Goal: Book appointment/travel/reservation

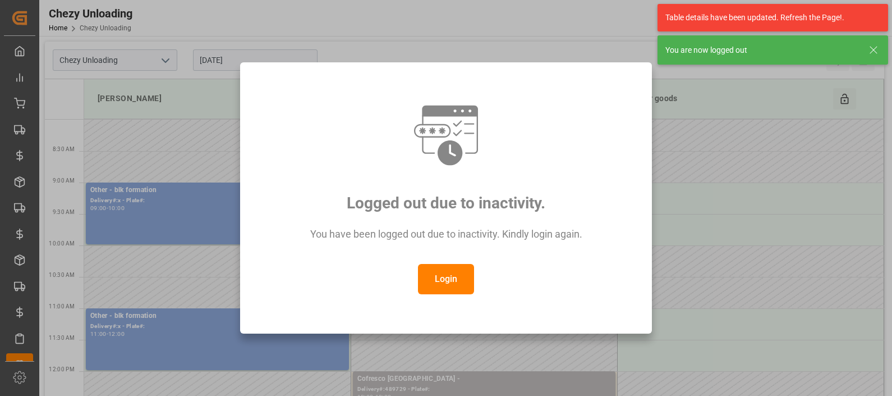
click at [447, 283] on button "Login" at bounding box center [446, 279] width 56 height 30
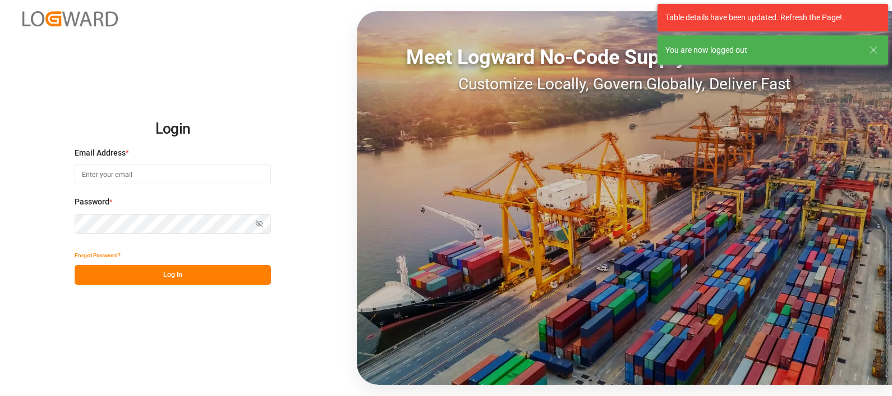
type input "[PERSON_NAME][EMAIL_ADDRESS][PERSON_NAME][DOMAIN_NAME]"
click at [150, 276] on button "Log In" at bounding box center [173, 275] width 196 height 20
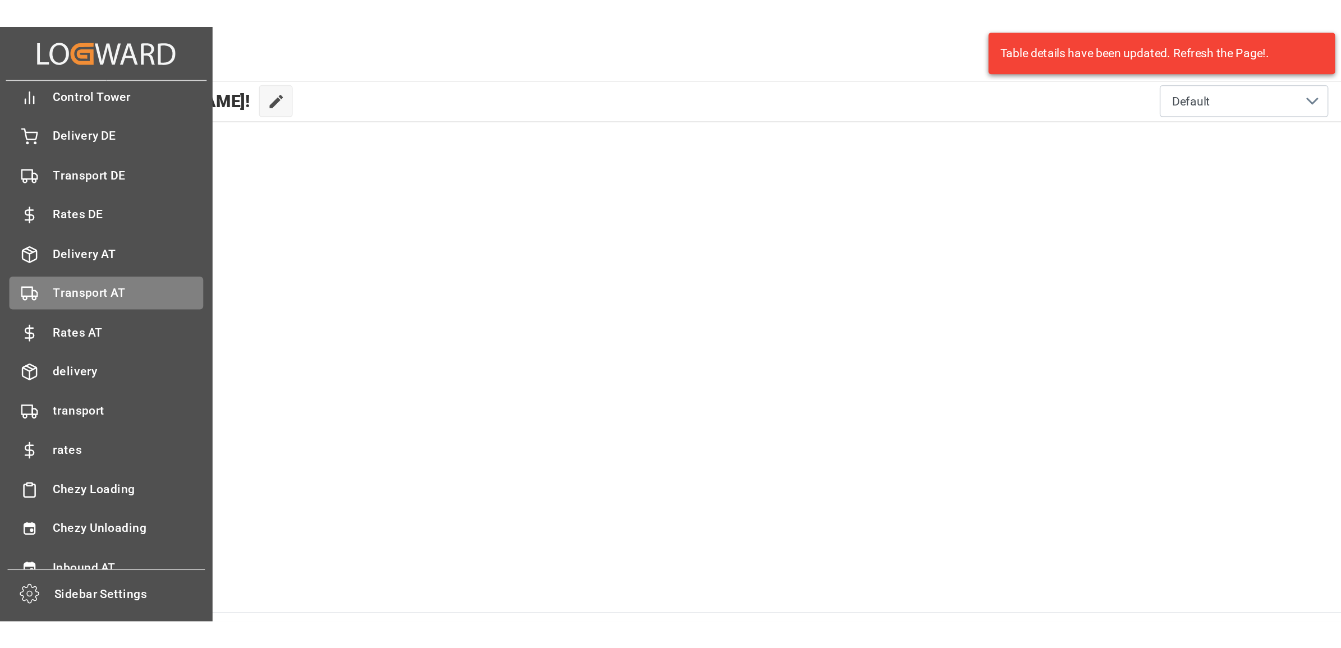
scroll to position [44, 0]
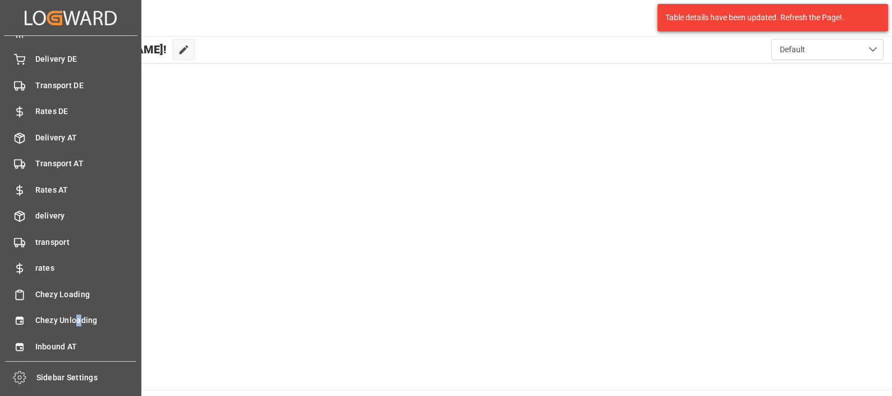
click at [79, 306] on div "My Cockpit My Cockpit Control Tower Control Tower Delivery DE Delivery DE Trans…" at bounding box center [71, 198] width 134 height 325
click at [81, 310] on div "Chezy Unloading Chezy Unloading" at bounding box center [70, 320] width 129 height 22
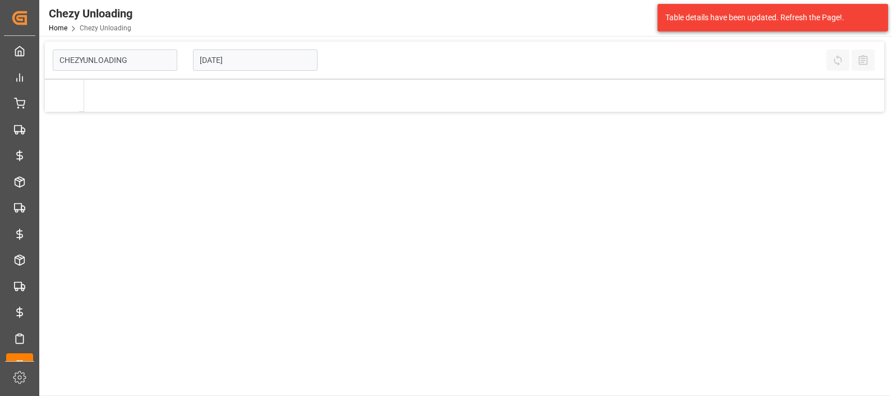
type input "Chezy Unloading"
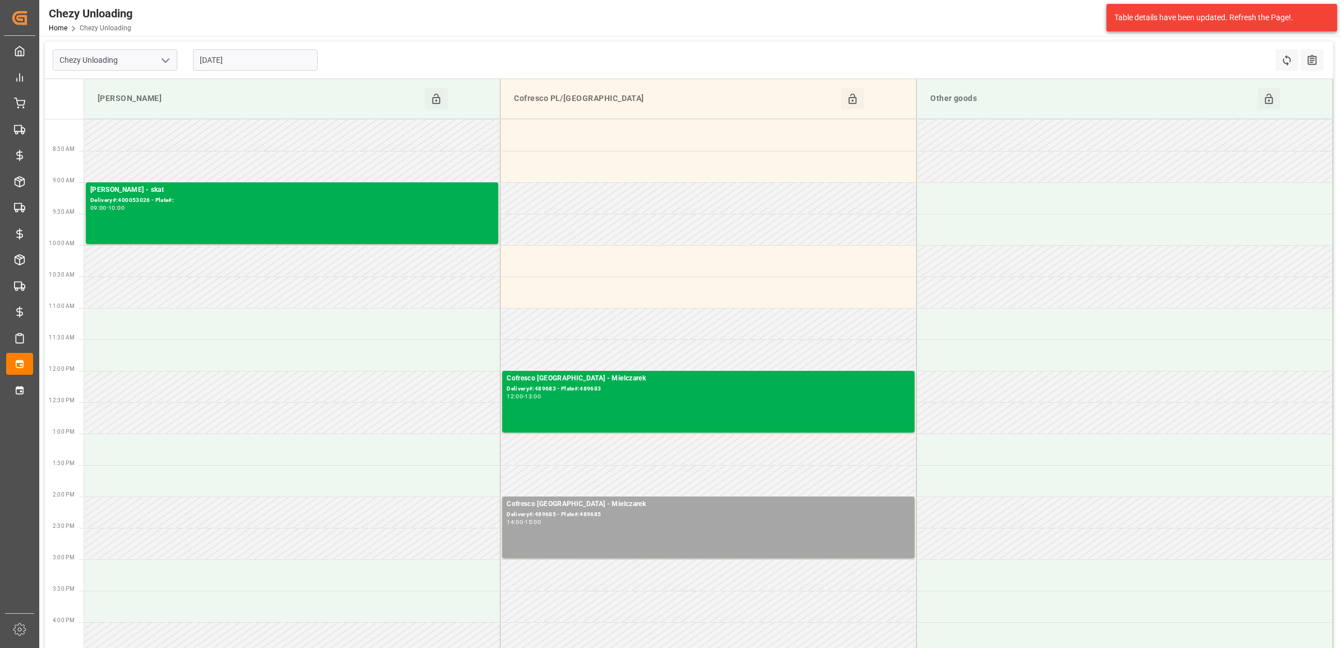
click at [242, 69] on input "[DATE]" at bounding box center [255, 59] width 125 height 21
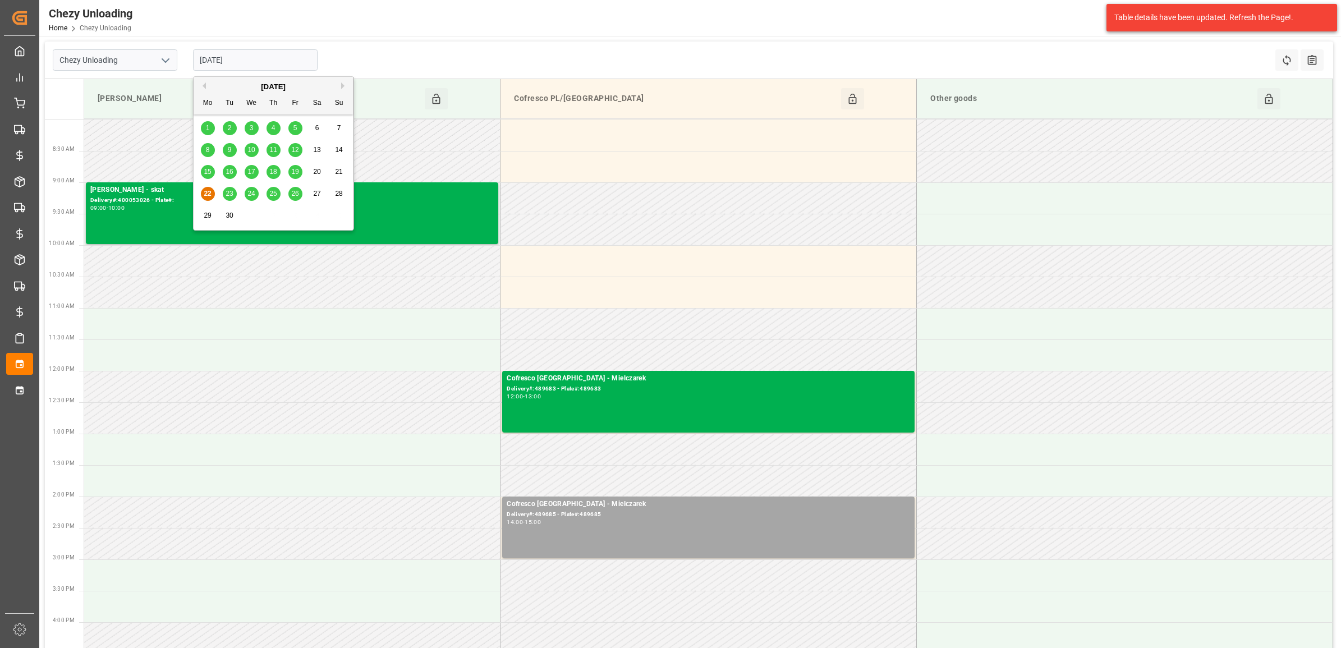
click at [268, 195] on div "25" at bounding box center [274, 193] width 14 height 13
type input "[DATE]"
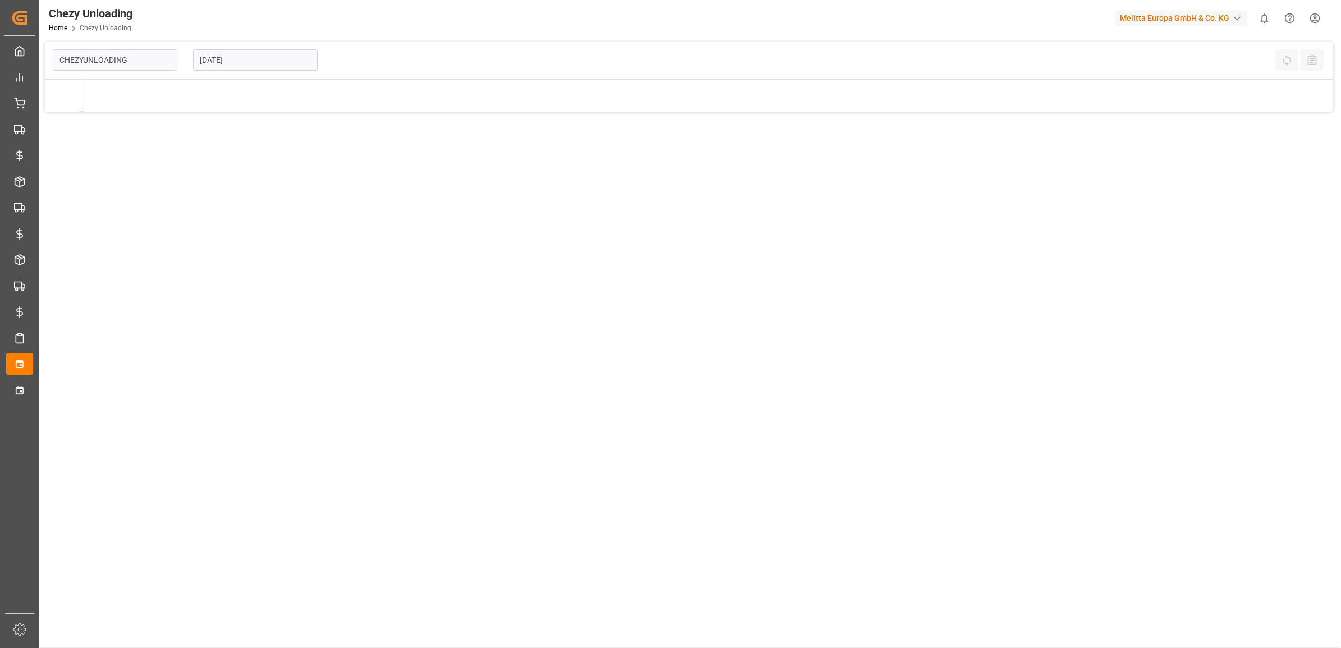
type input "Chezy Unloading"
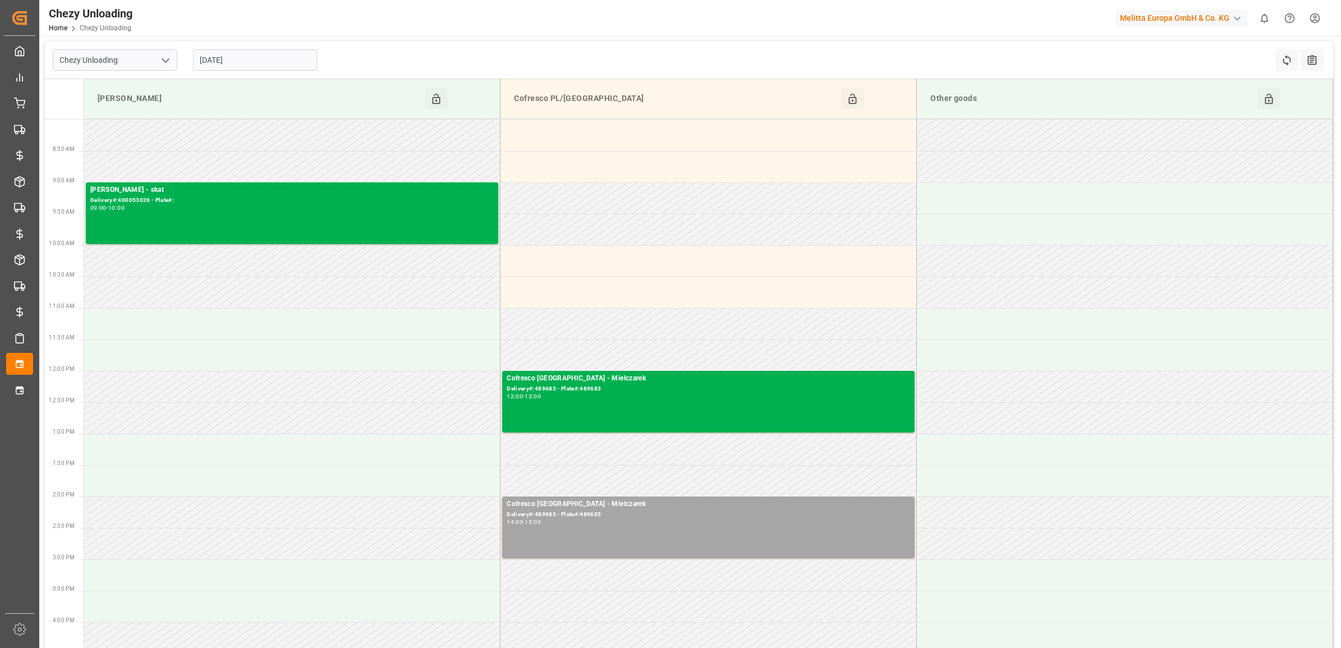
click at [269, 65] on input "[DATE]" at bounding box center [255, 59] width 125 height 21
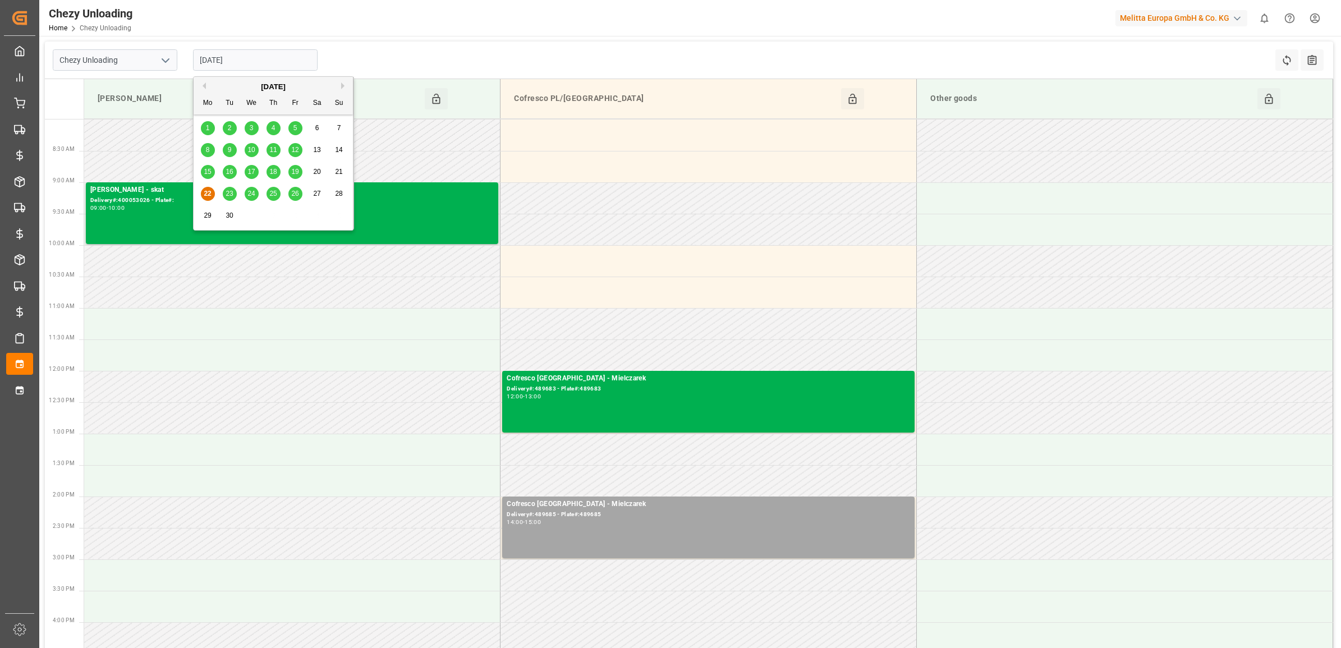
click at [271, 191] on span "25" at bounding box center [272, 194] width 7 height 8
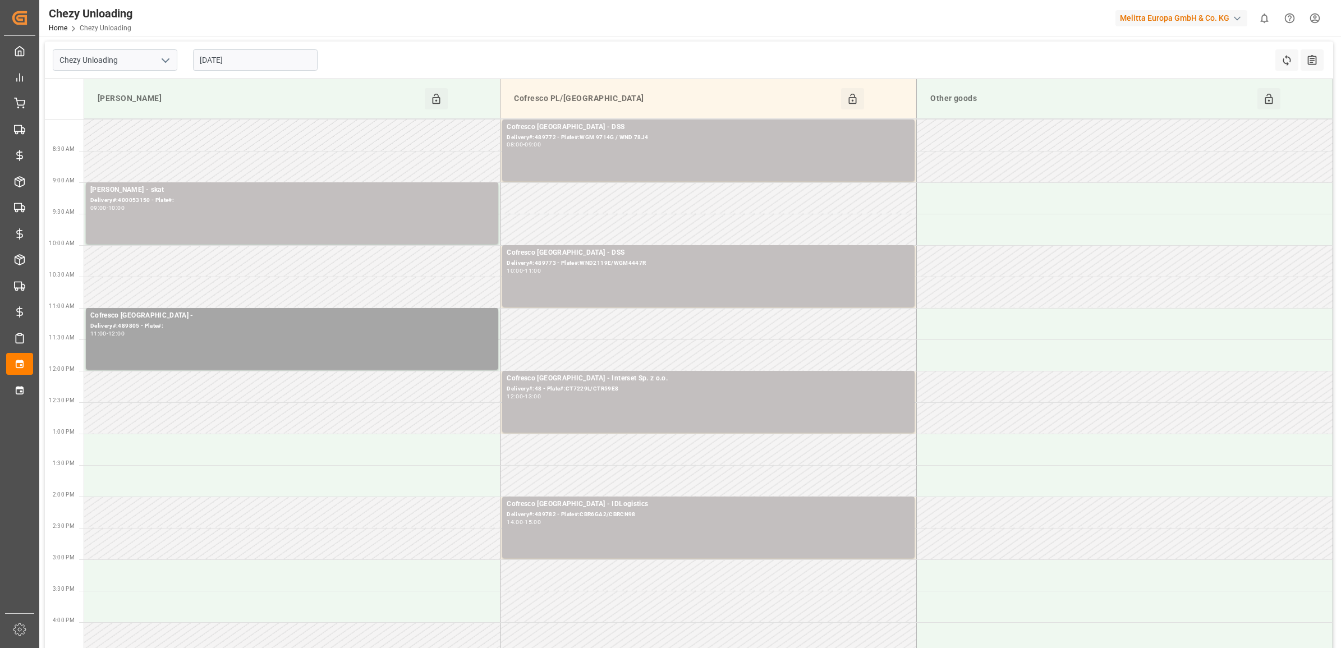
click at [253, 56] on input "[DATE]" at bounding box center [255, 59] width 125 height 21
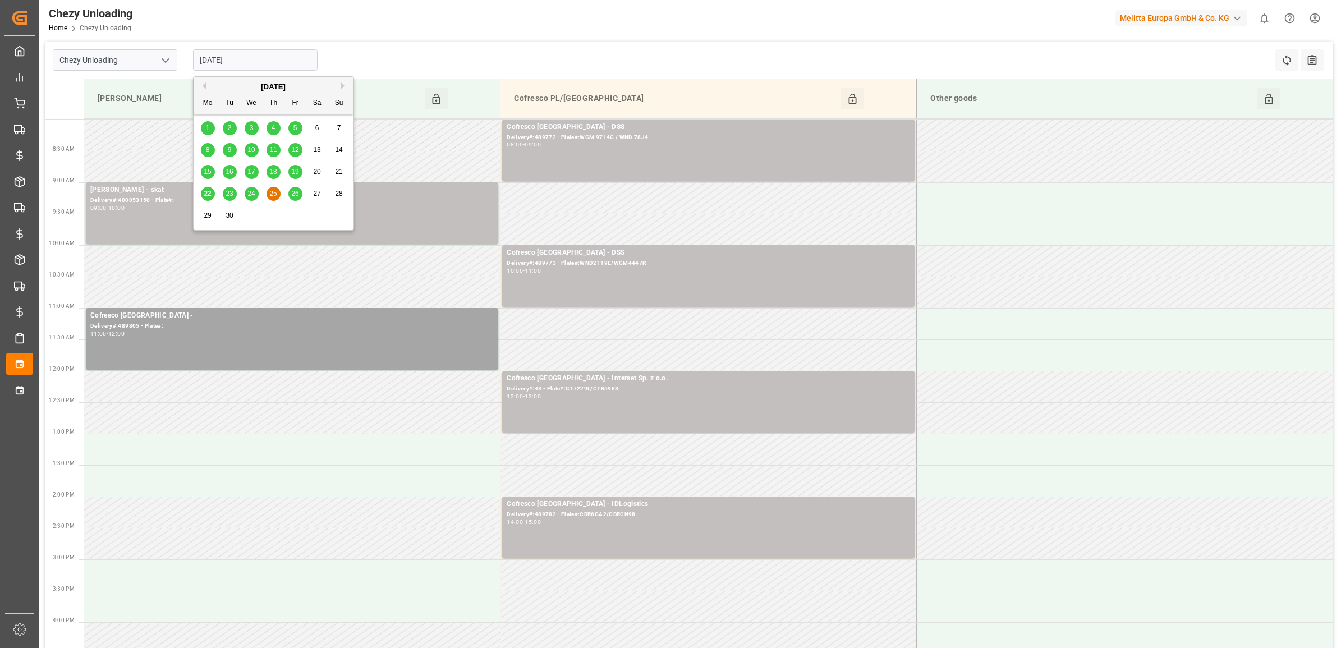
click at [254, 189] on div "24" at bounding box center [252, 193] width 14 height 13
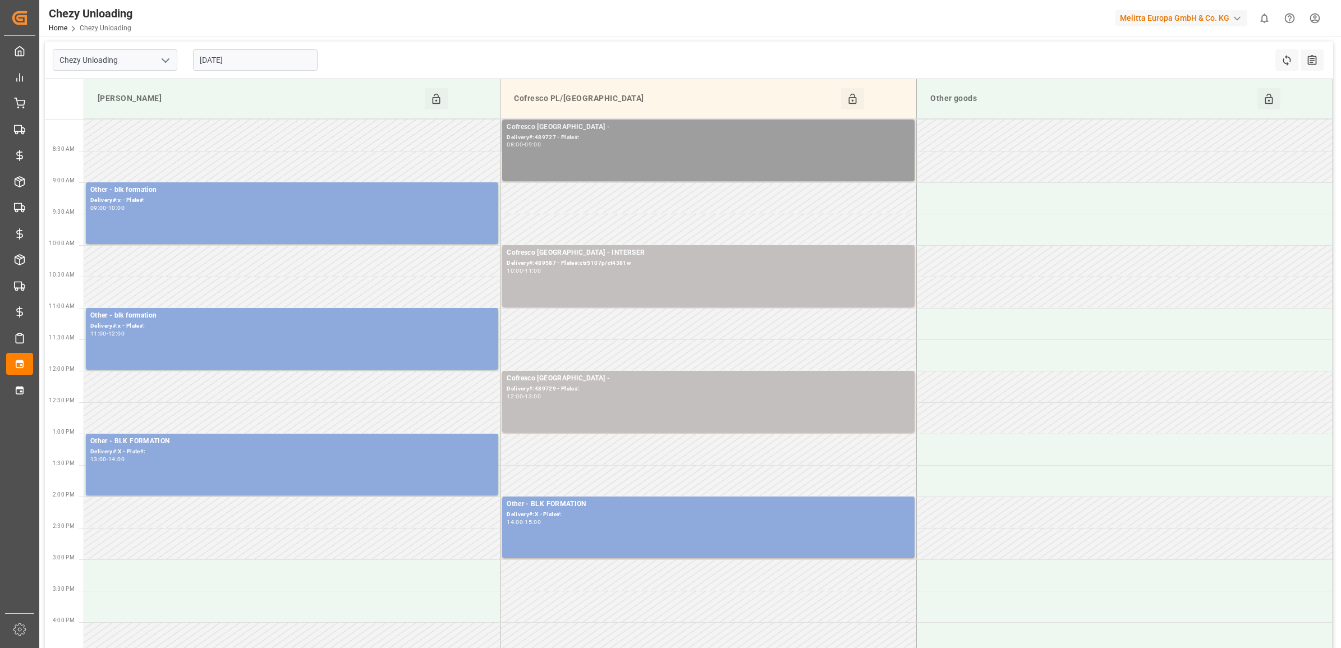
click at [543, 148] on div "08:00 - 09:00" at bounding box center [709, 145] width 404 height 6
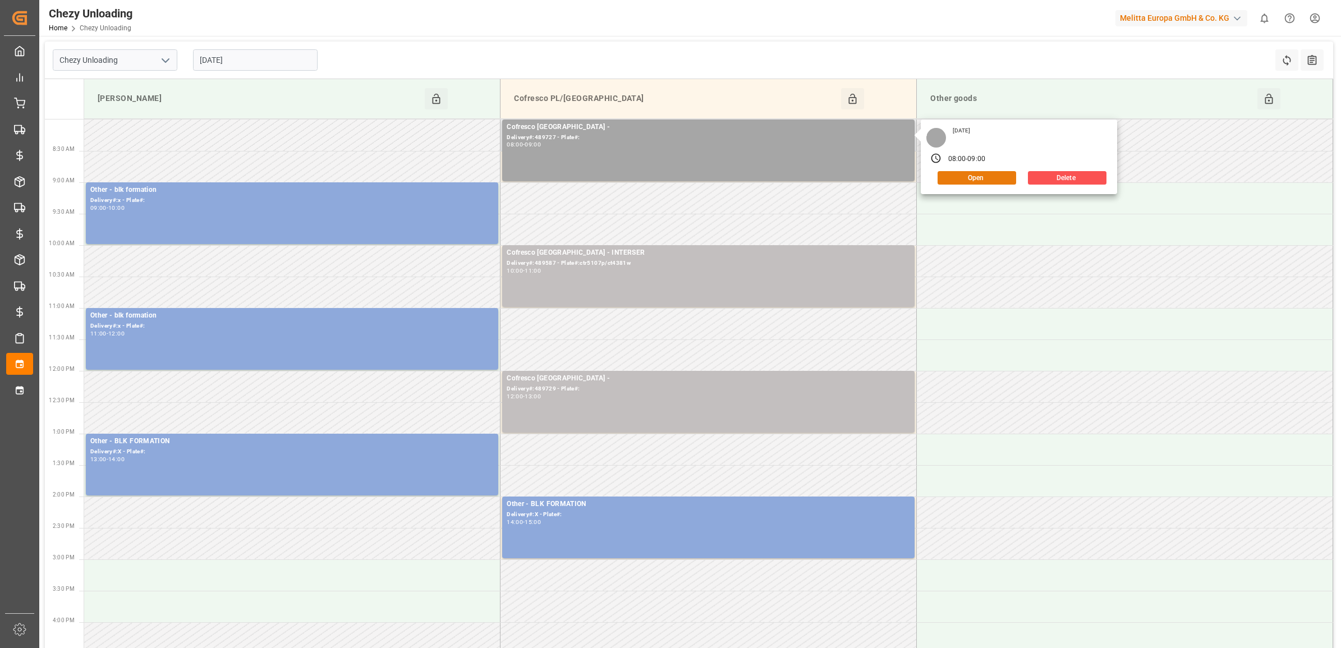
click at [977, 182] on button "Open" at bounding box center [977, 177] width 79 height 13
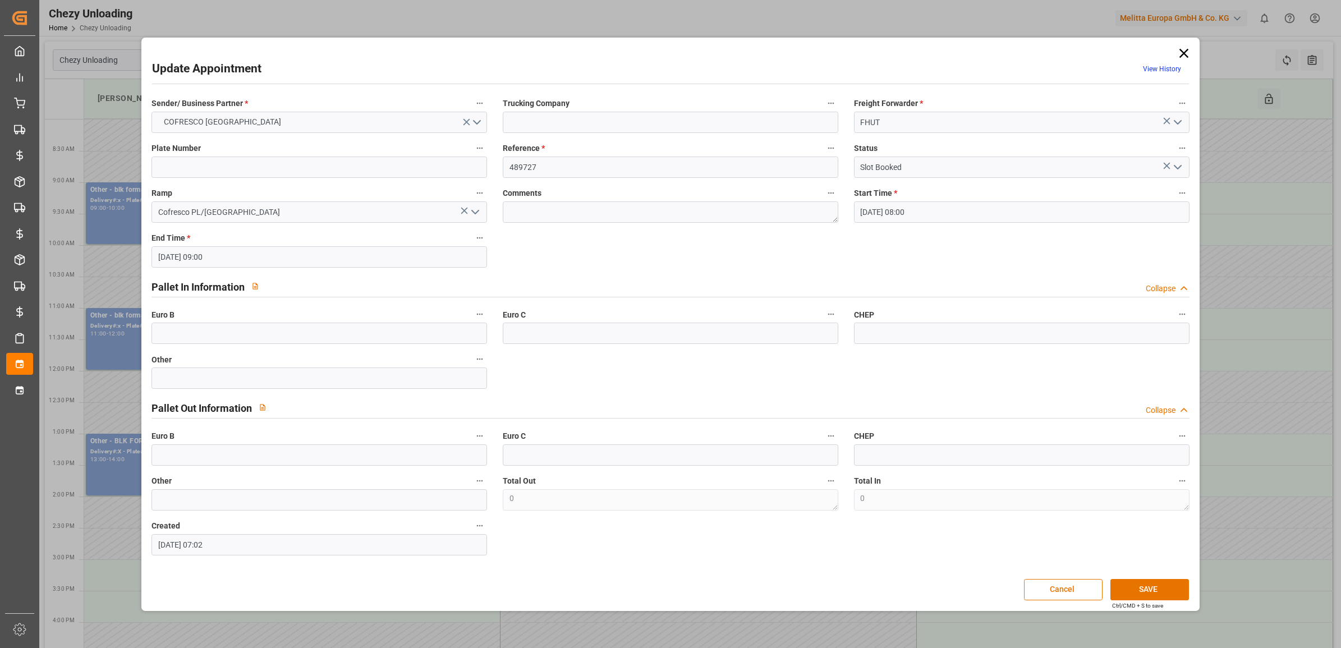
click at [1177, 47] on icon at bounding box center [1184, 53] width 16 height 16
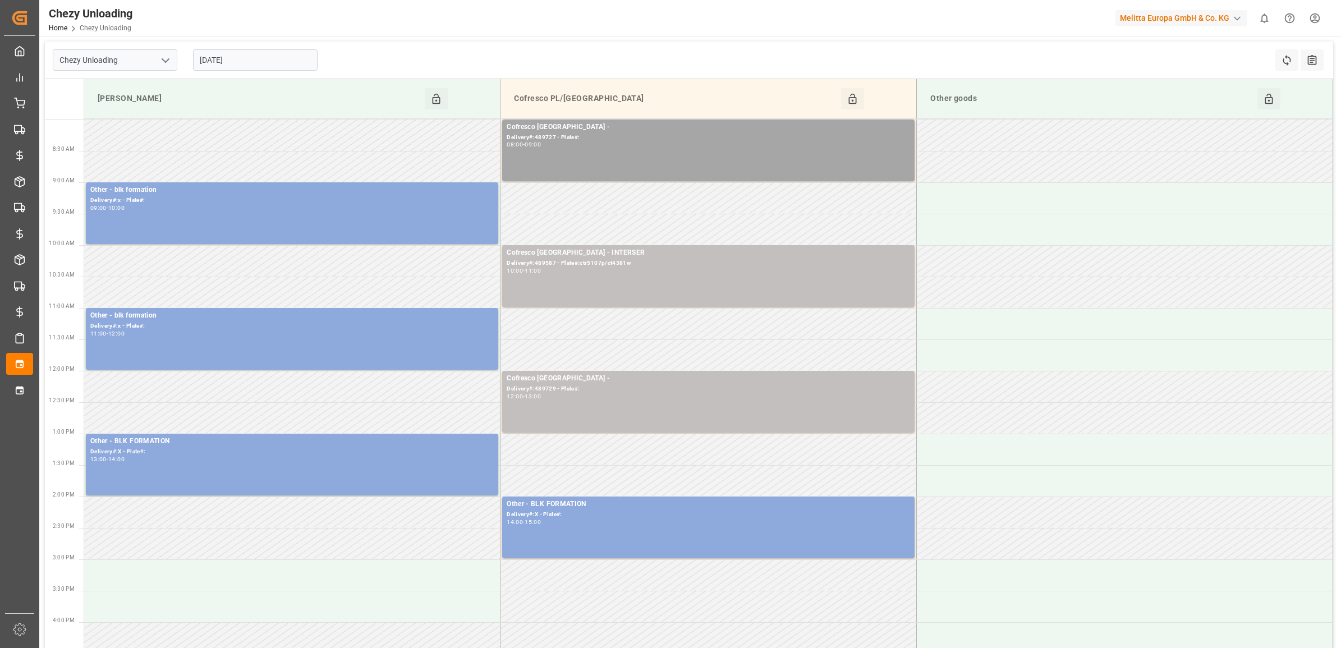
click at [235, 62] on input "[DATE]" at bounding box center [255, 59] width 125 height 21
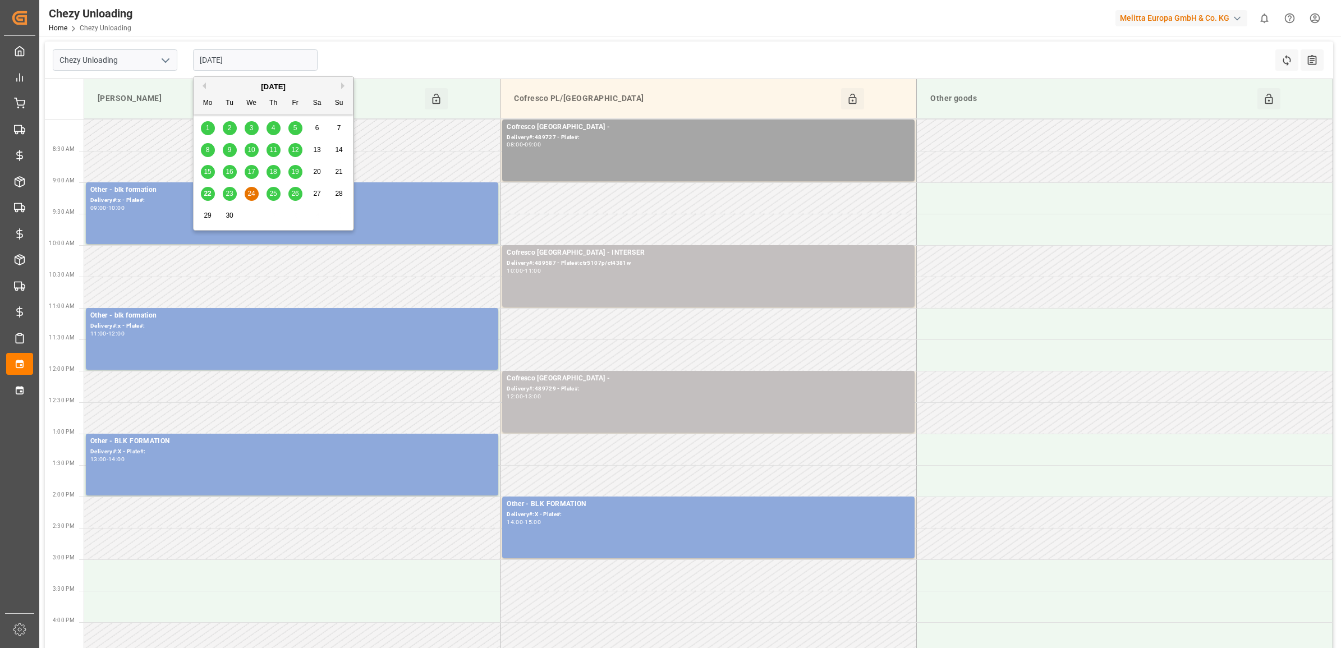
click at [272, 193] on span "25" at bounding box center [272, 194] width 7 height 8
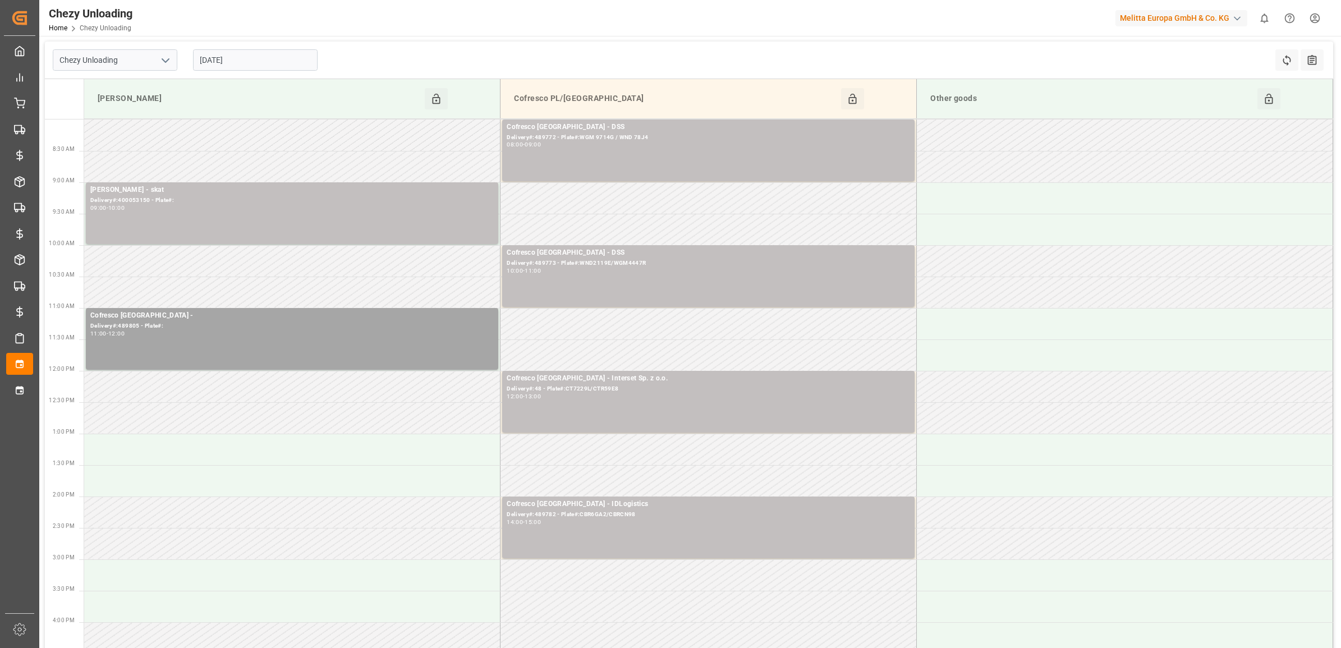
click at [273, 55] on input "[DATE]" at bounding box center [255, 59] width 125 height 21
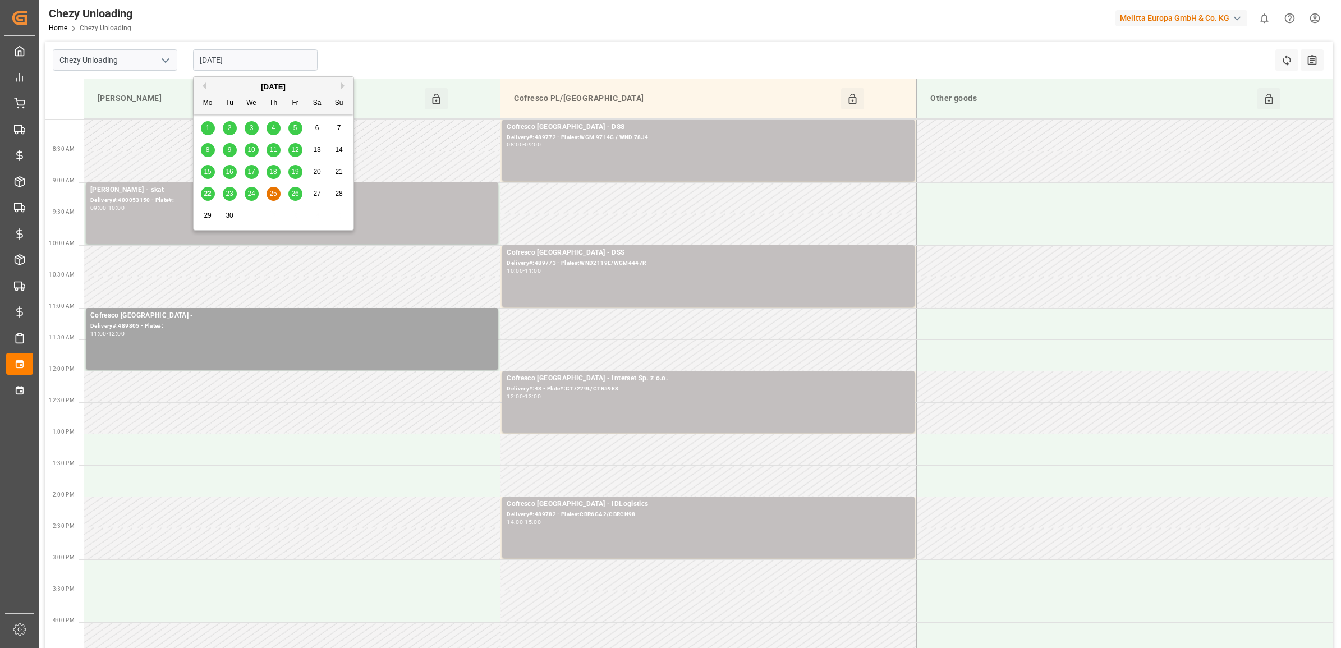
click at [305, 194] on div "22 23 24 25 26 27 28" at bounding box center [273, 194] width 153 height 22
click at [301, 194] on div "26" at bounding box center [295, 193] width 14 height 13
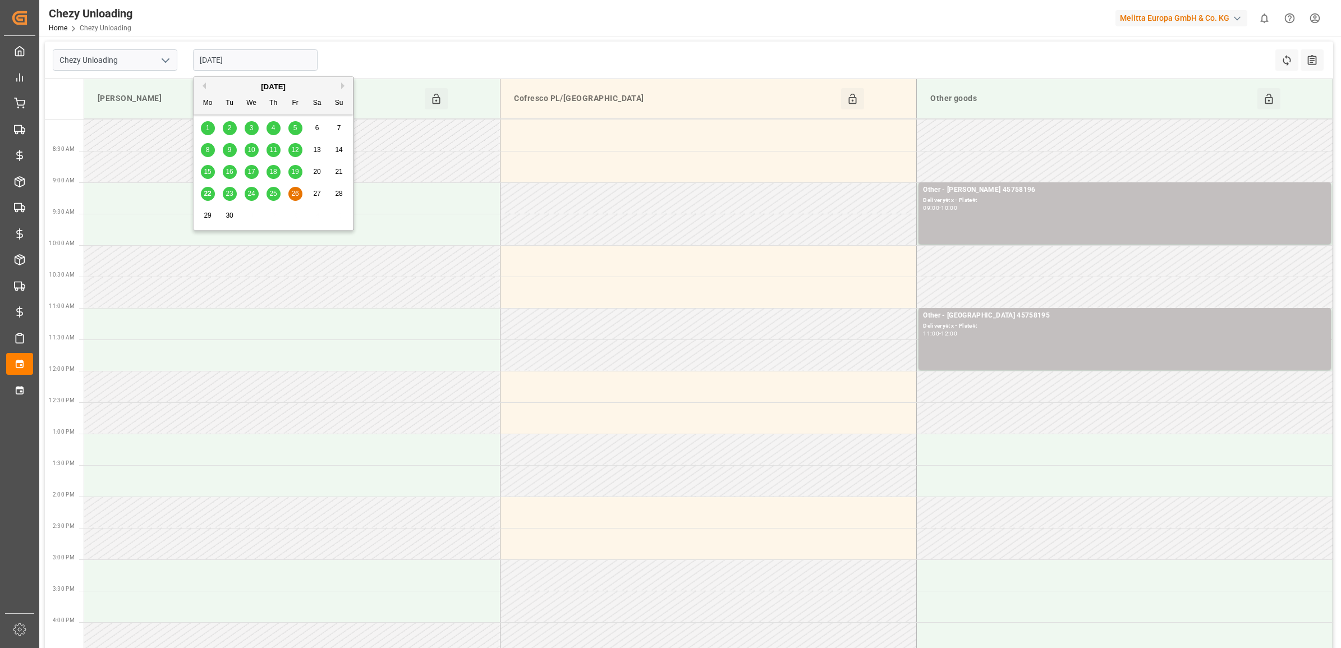
click at [250, 55] on input "[DATE]" at bounding box center [255, 59] width 125 height 21
click at [279, 195] on div "25" at bounding box center [274, 193] width 14 height 13
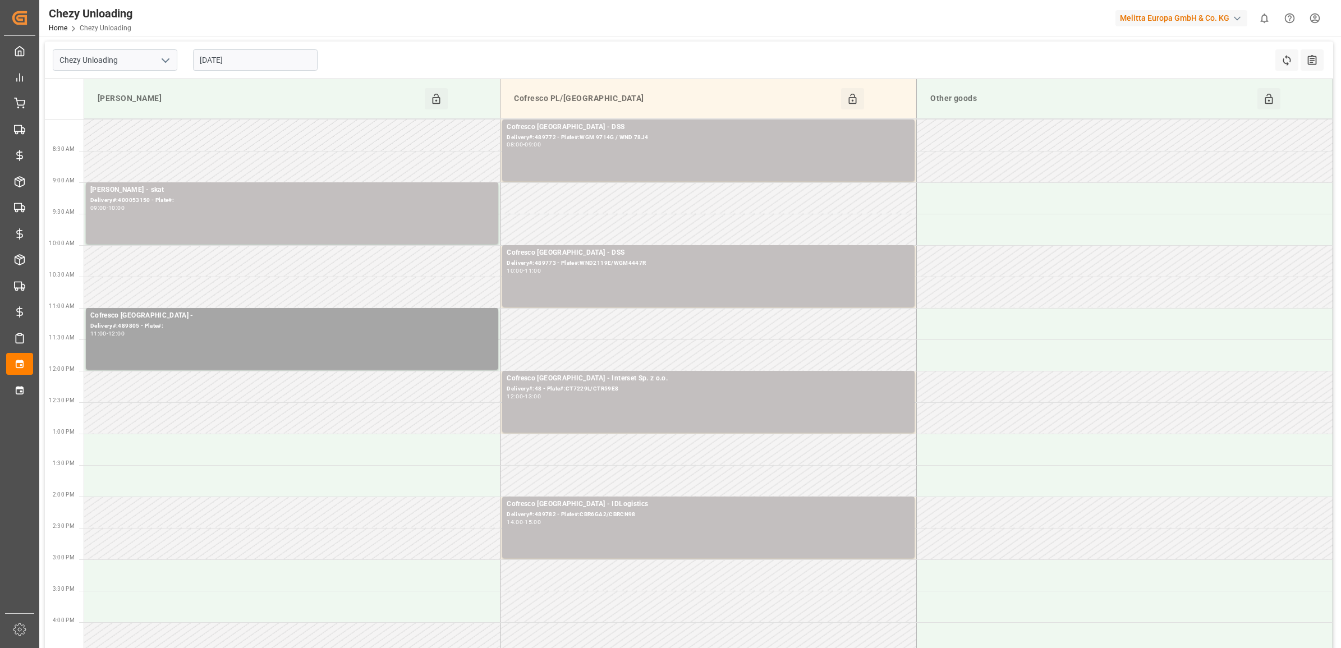
click at [268, 62] on input "[DATE]" at bounding box center [255, 59] width 125 height 21
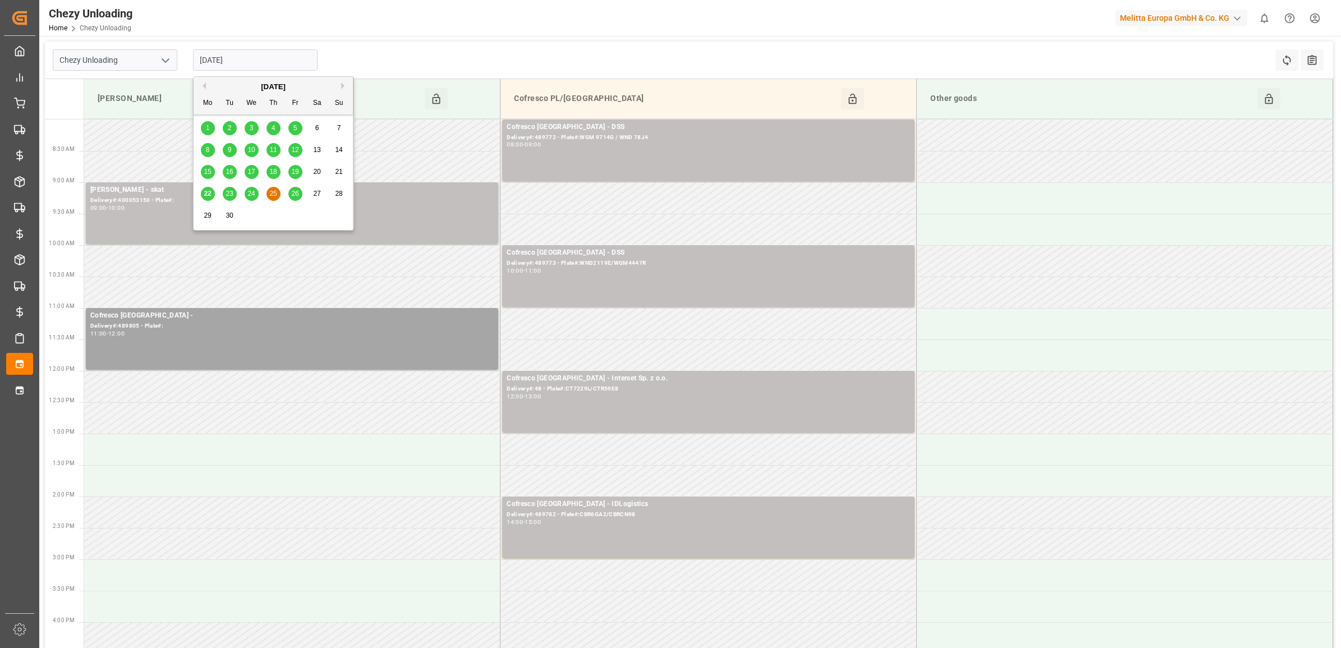
click at [295, 197] on span "26" at bounding box center [294, 194] width 7 height 8
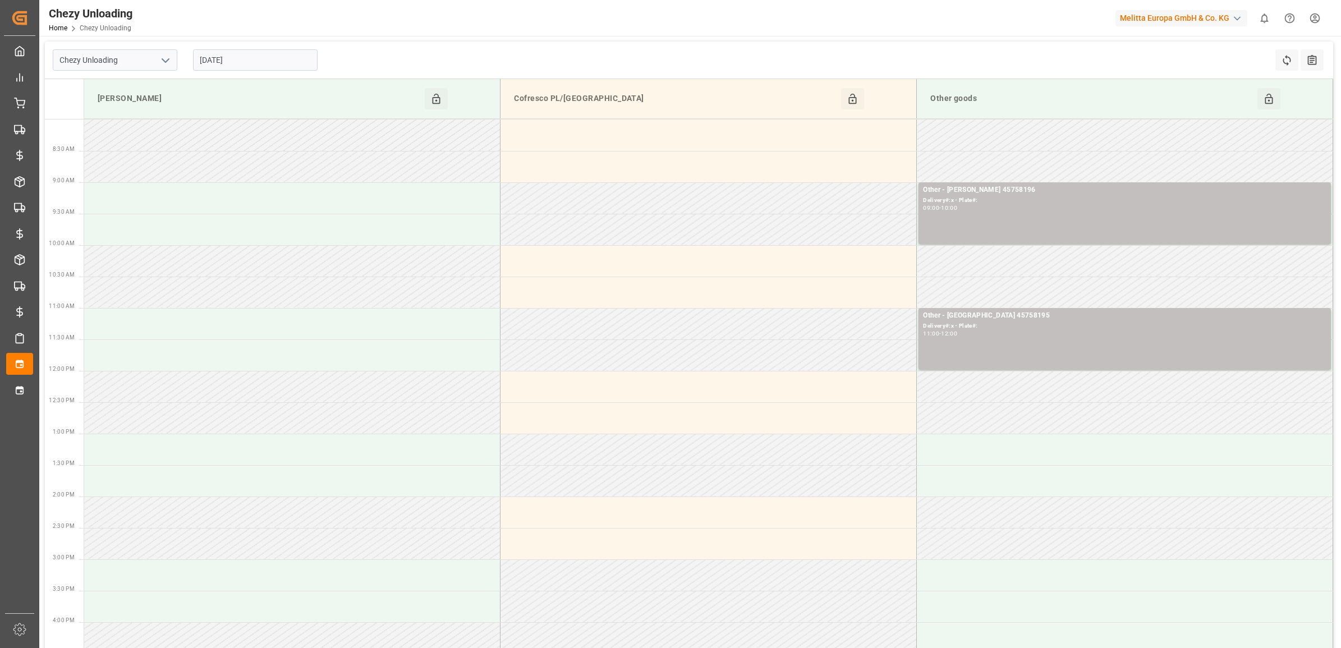
click at [261, 59] on input "[DATE]" at bounding box center [255, 59] width 125 height 21
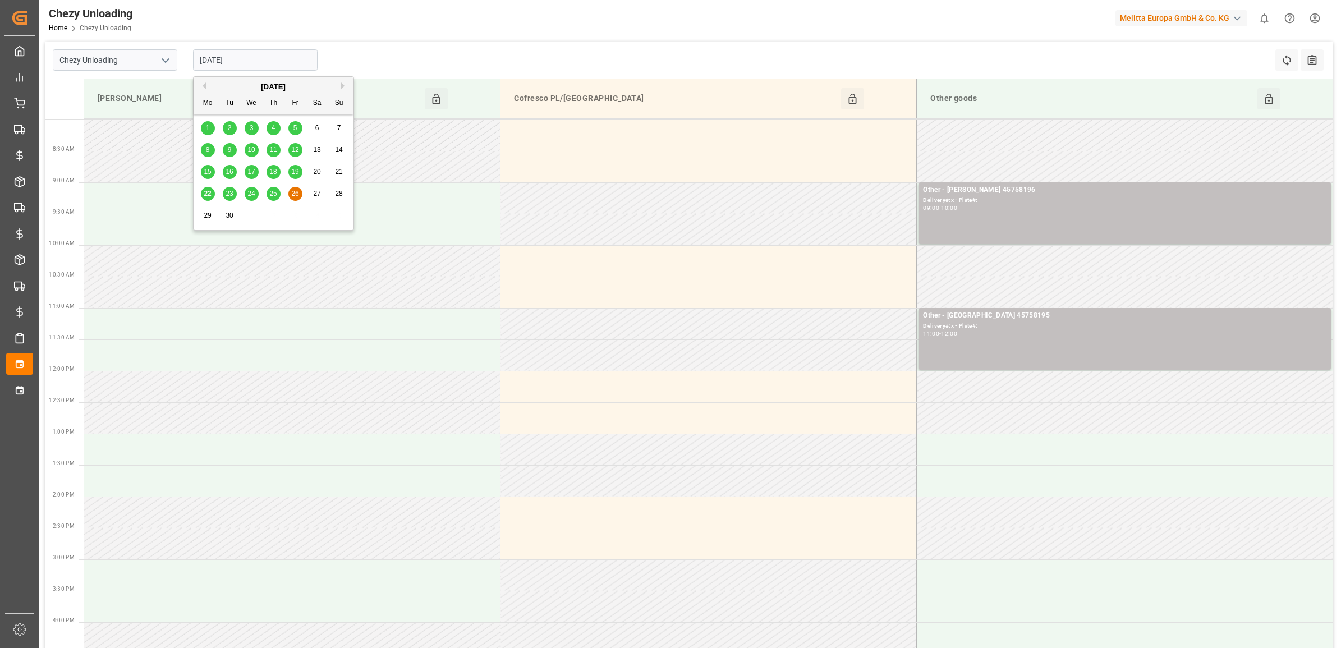
click at [272, 194] on span "25" at bounding box center [272, 194] width 7 height 8
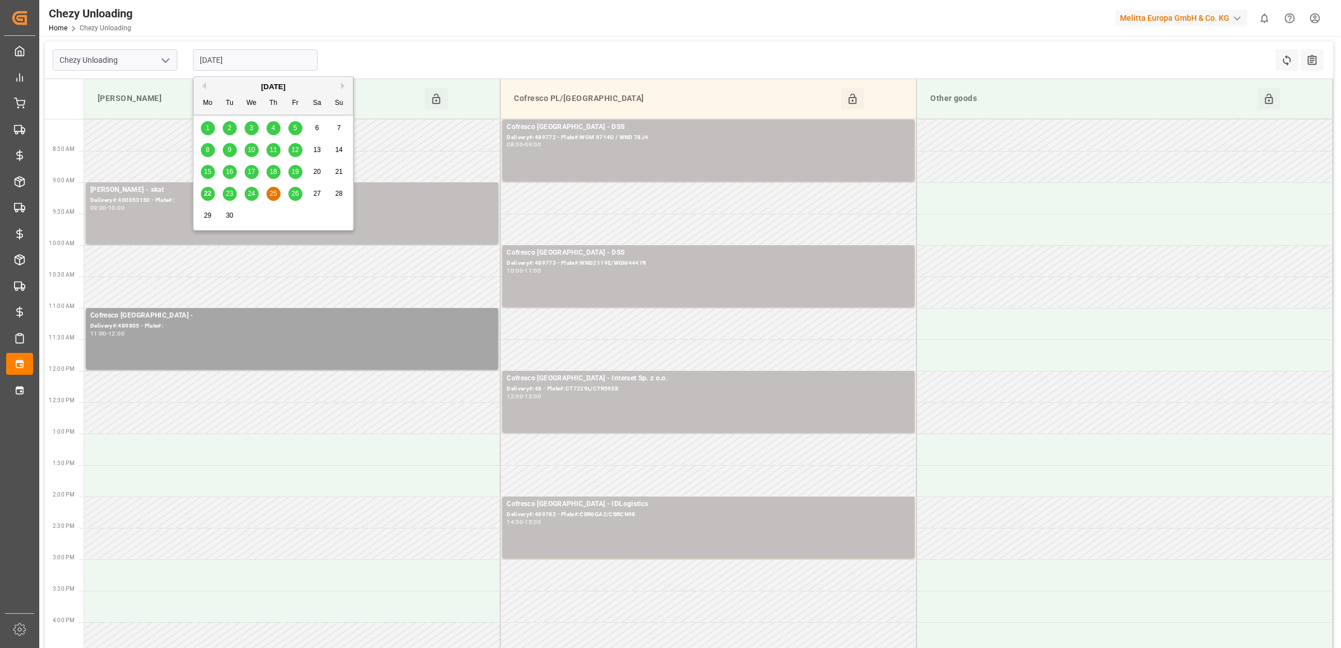
drag, startPoint x: 260, startPoint y: 62, endPoint x: 181, endPoint y: 59, distance: 79.2
click at [181, 59] on div "Chezy Unloading [DATE] Refresh Time Slots All Audits" at bounding box center [689, 61] width 1289 height 38
click at [240, 57] on input "[DATE]" at bounding box center [255, 59] width 125 height 21
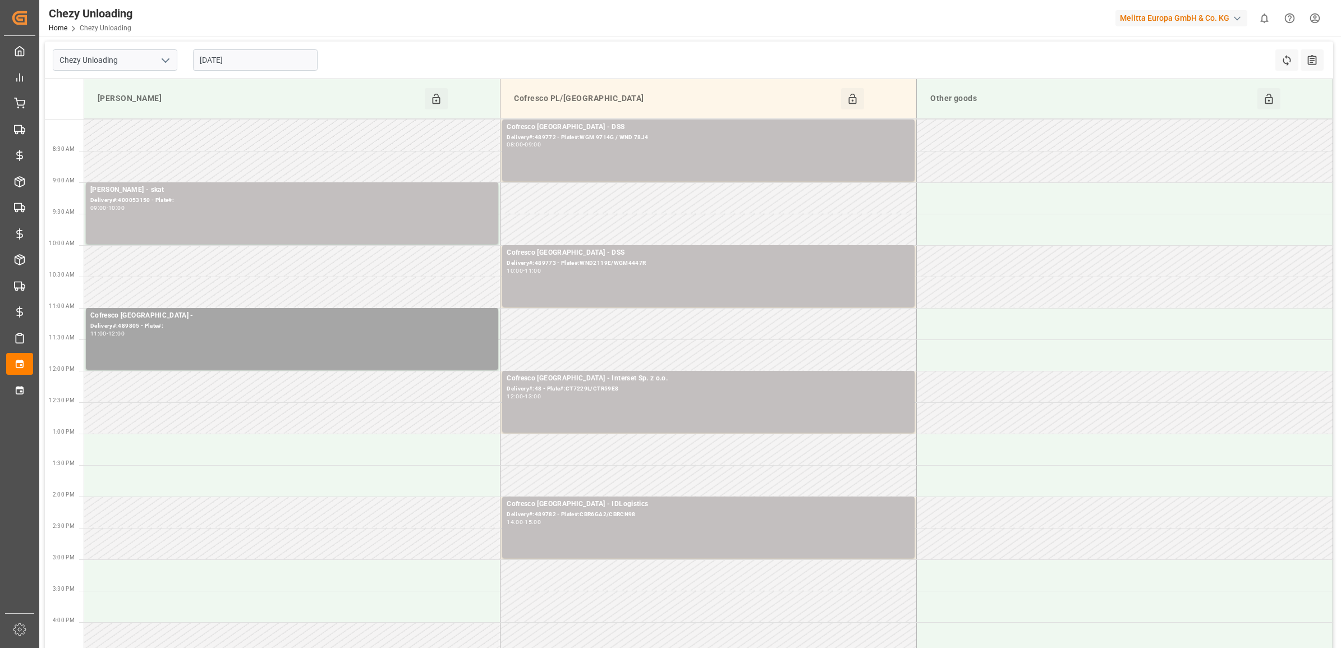
click at [432, 51] on div "Chezy Unloading [DATE] Refresh Time Slots All Audits" at bounding box center [689, 61] width 1289 height 38
click at [245, 60] on input "[DATE]" at bounding box center [255, 59] width 125 height 21
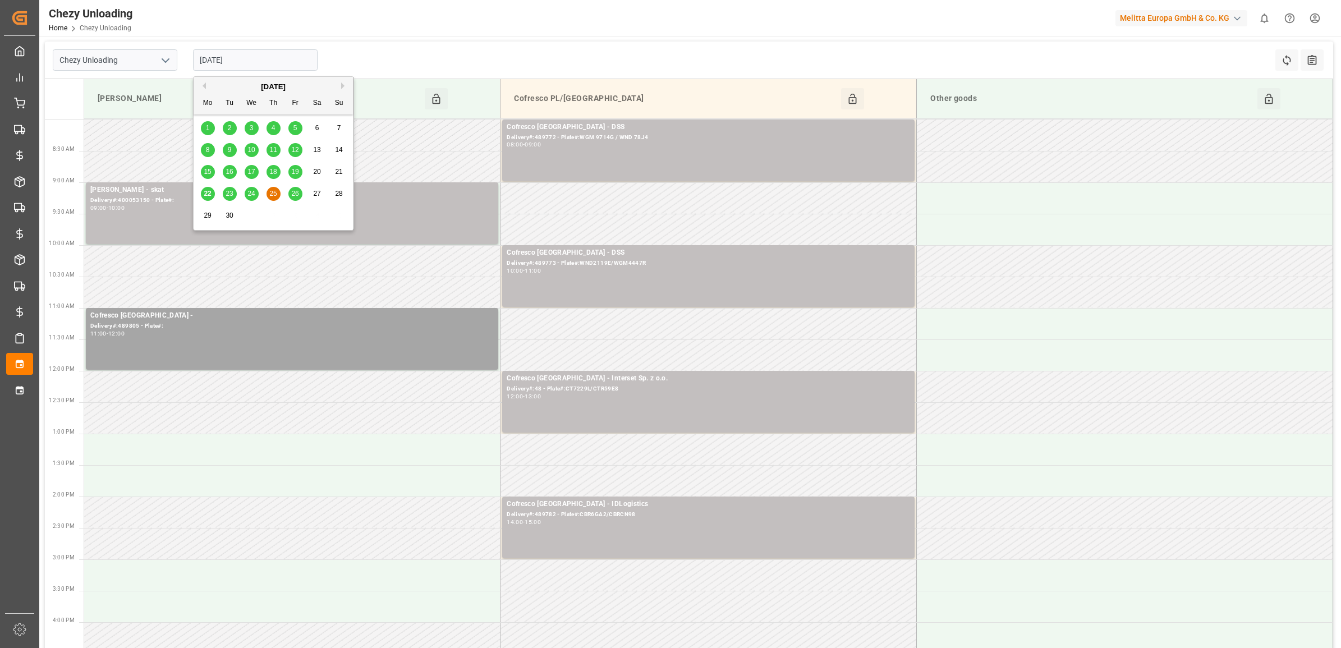
click at [254, 196] on span "24" at bounding box center [251, 194] width 7 height 8
type input "[DATE]"
